Goal: Task Accomplishment & Management: Complete application form

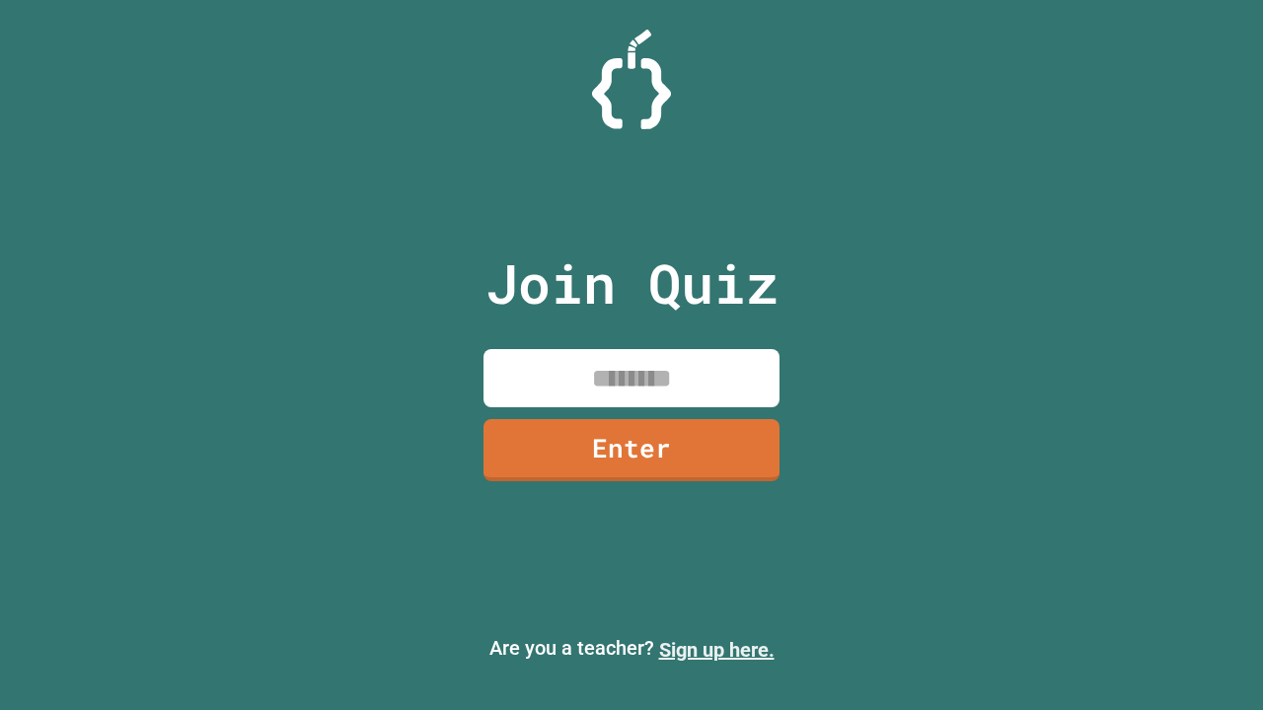
click at [716, 650] on link "Sign up here." at bounding box center [716, 650] width 115 height 24
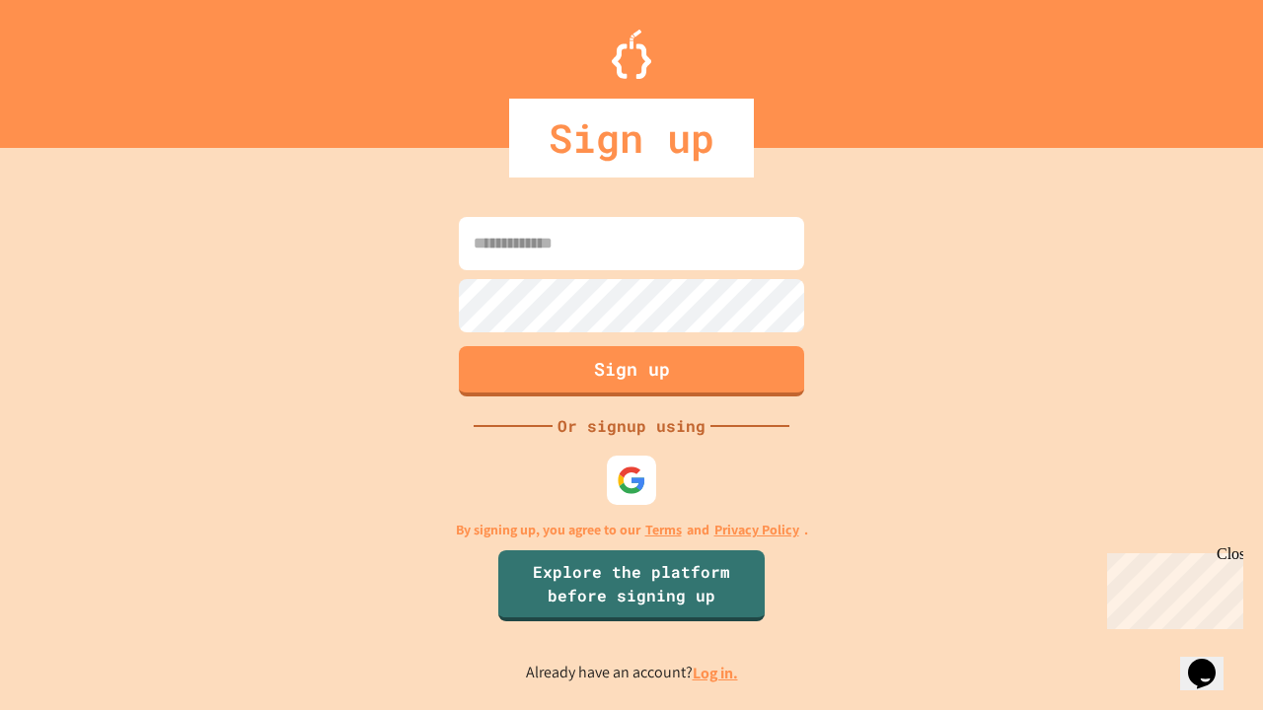
click at [716, 673] on link "Log in." at bounding box center [715, 673] width 45 height 21
